Goal: Information Seeking & Learning: Learn about a topic

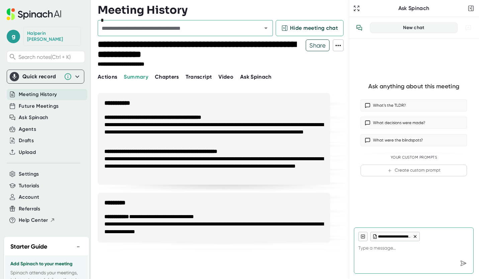
scroll to position [73, 0]
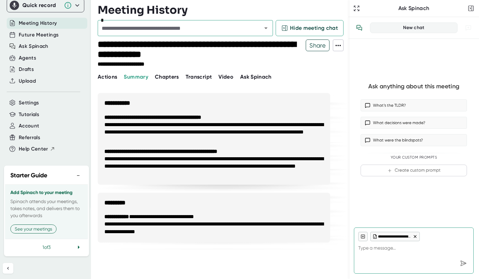
click at [33, 19] on span "Meeting History" at bounding box center [38, 23] width 38 height 8
click at [54, 31] on span "Future Meetings" at bounding box center [39, 35] width 40 height 8
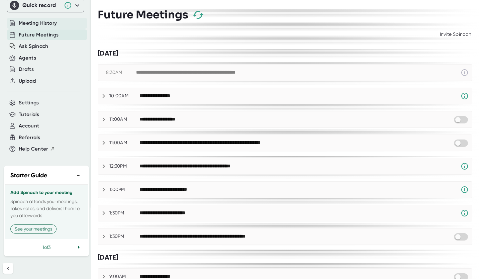
click at [49, 19] on span "Meeting History" at bounding box center [38, 23] width 38 height 8
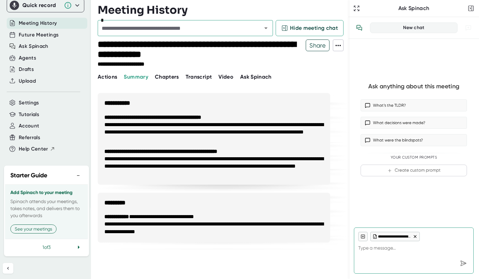
click at [49, 19] on span "Meeting History" at bounding box center [38, 23] width 38 height 8
click at [111, 76] on span "Actions" at bounding box center [107, 77] width 19 height 6
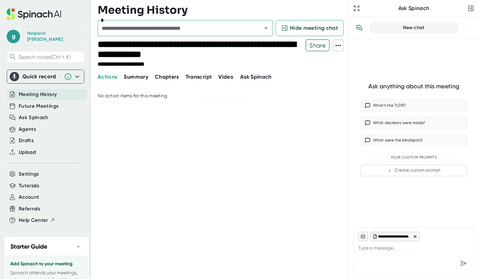
click at [35, 11] on icon at bounding box center [34, 14] width 55 height 12
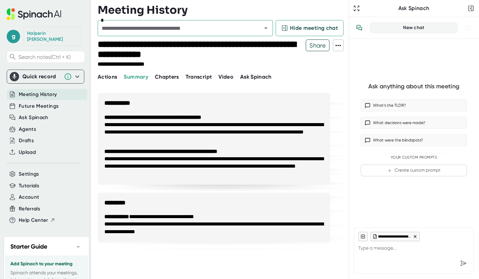
click at [35, 11] on icon at bounding box center [34, 14] width 55 height 12
type textarea "x"
click at [307, 29] on span "Hide meeting chat" at bounding box center [314, 28] width 48 height 8
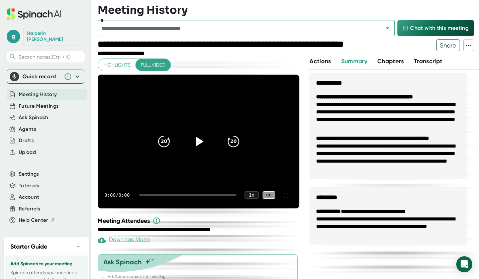
click at [198, 140] on icon at bounding box center [200, 142] width 8 height 10
click at [40, 102] on span "Future Meetings" at bounding box center [39, 106] width 40 height 8
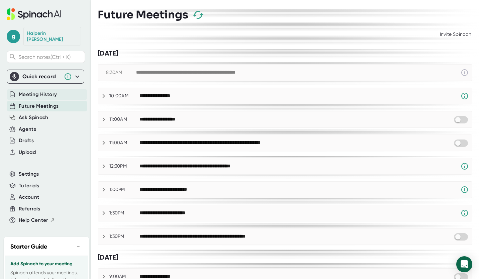
click at [41, 91] on span "Meeting History" at bounding box center [38, 95] width 38 height 8
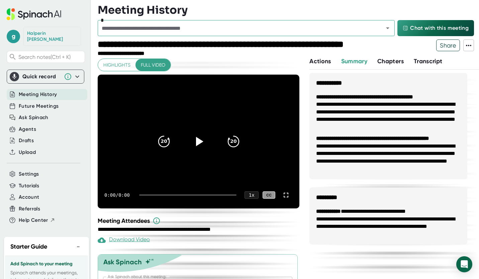
click at [41, 91] on span "Meeting History" at bounding box center [38, 95] width 38 height 8
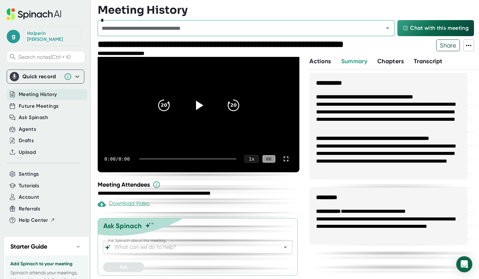
click at [474, 48] on button at bounding box center [469, 46] width 11 height 12
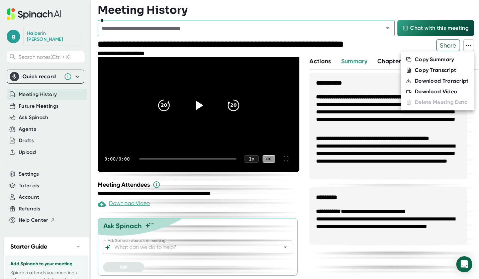
click at [256, 201] on div at bounding box center [239, 139] width 479 height 279
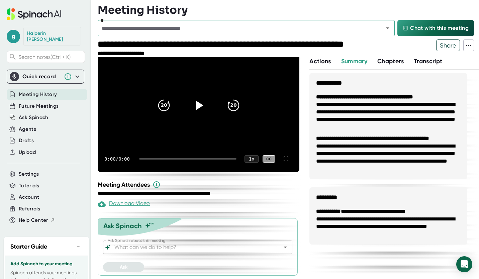
scroll to position [0, 0]
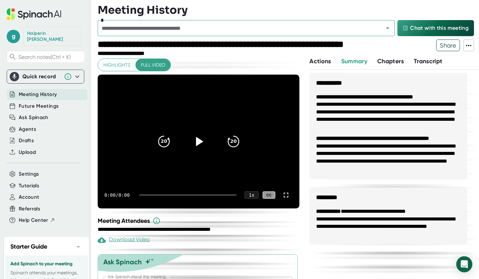
click at [144, 25] on input "text" at bounding box center [237, 27] width 274 height 9
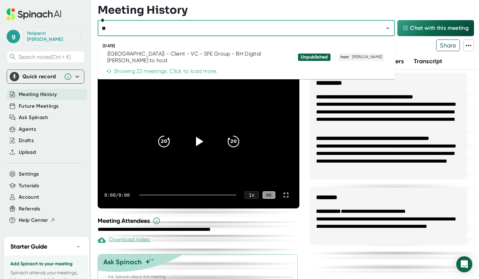
type input "*"
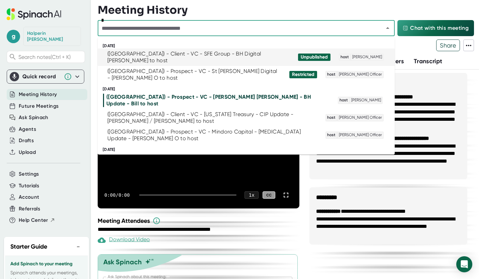
click at [154, 55] on div "([GEOGRAPHIC_DATA]) - Client - VC - SFE Group - BH Digital [PERSON_NAME] to host" at bounding box center [198, 57] width 182 height 13
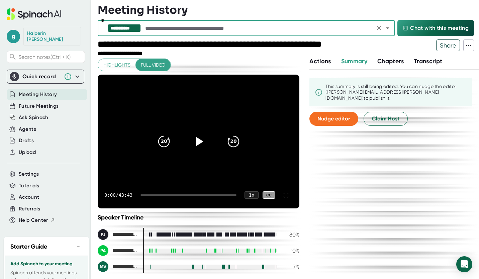
click at [126, 66] on span "Highlights" at bounding box center [116, 65] width 27 height 8
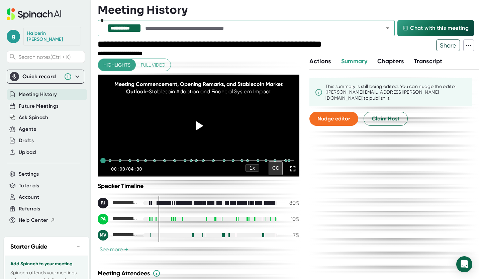
click at [420, 64] on span "Transcript" at bounding box center [428, 61] width 29 height 7
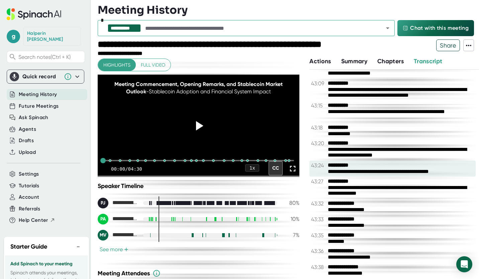
scroll to position [9897, 0]
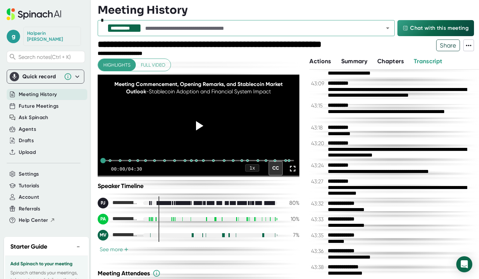
click at [149, 59] on div "Highlights Full video" at bounding box center [134, 65] width 73 height 13
click at [149, 66] on span "Full video" at bounding box center [153, 65] width 24 height 8
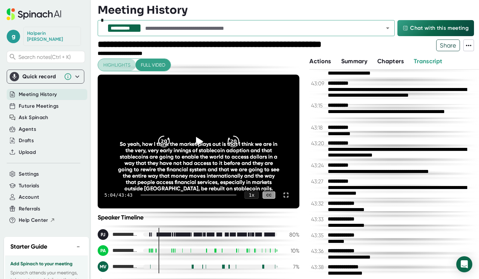
click at [122, 67] on span "Highlights" at bounding box center [116, 65] width 27 height 8
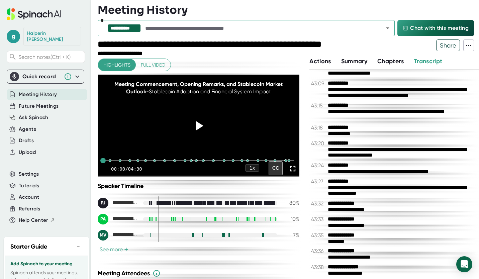
click at [151, 66] on span "Full video" at bounding box center [153, 65] width 24 height 8
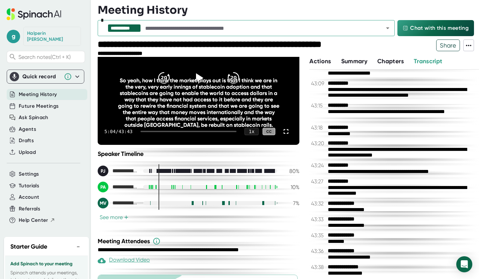
scroll to position [120, 0]
